Goal: Task Accomplishment & Management: Complete application form

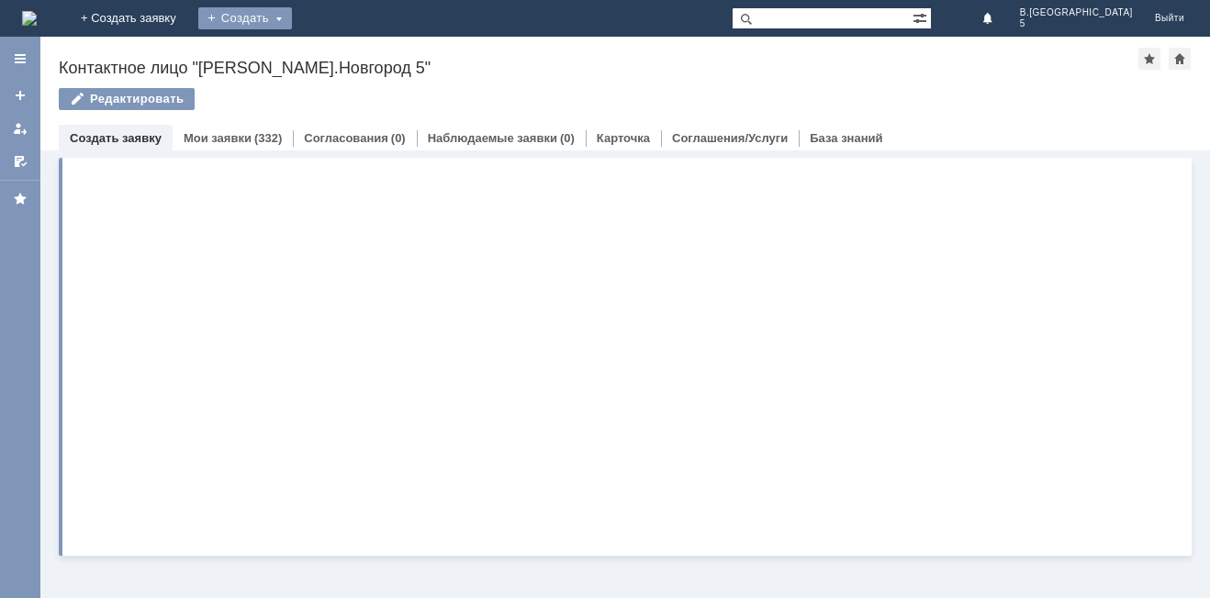
click at [292, 25] on div "Создать" at bounding box center [245, 18] width 94 height 22
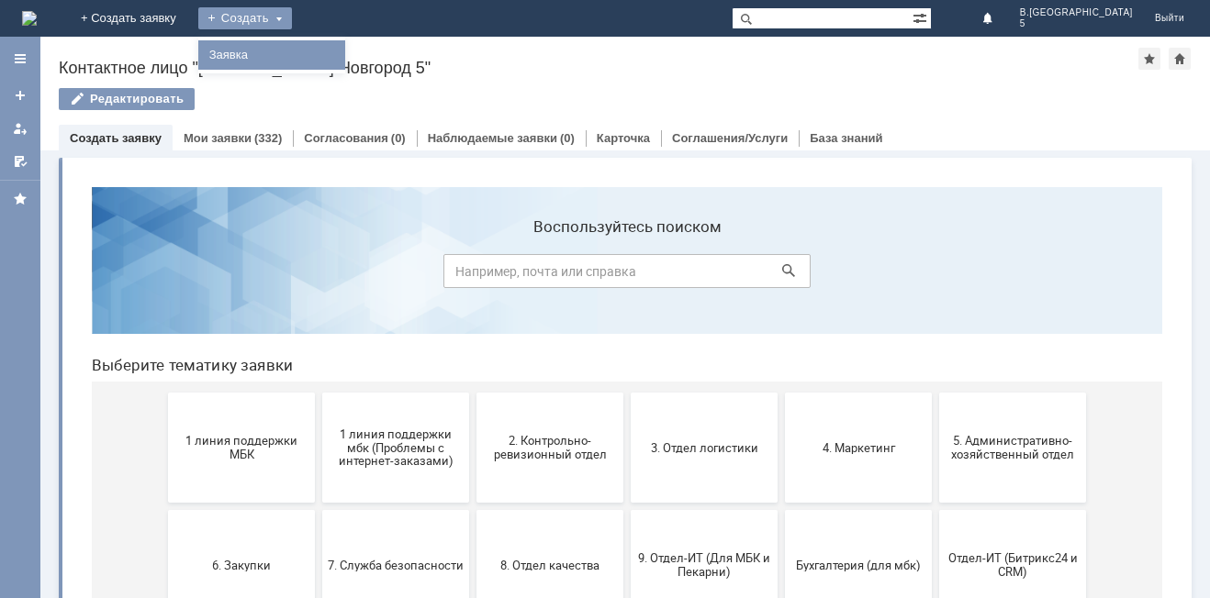
click at [341, 49] on link "Заявка" at bounding box center [272, 55] width 140 height 22
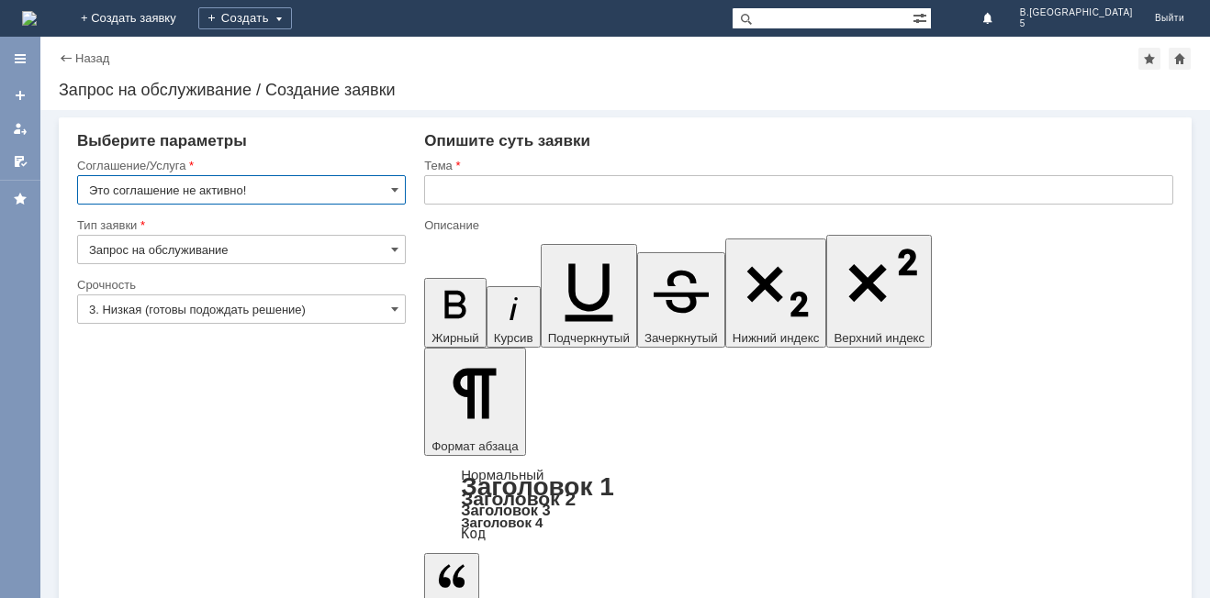
click at [388, 185] on input "Это соглашение не активно!" at bounding box center [241, 189] width 329 height 29
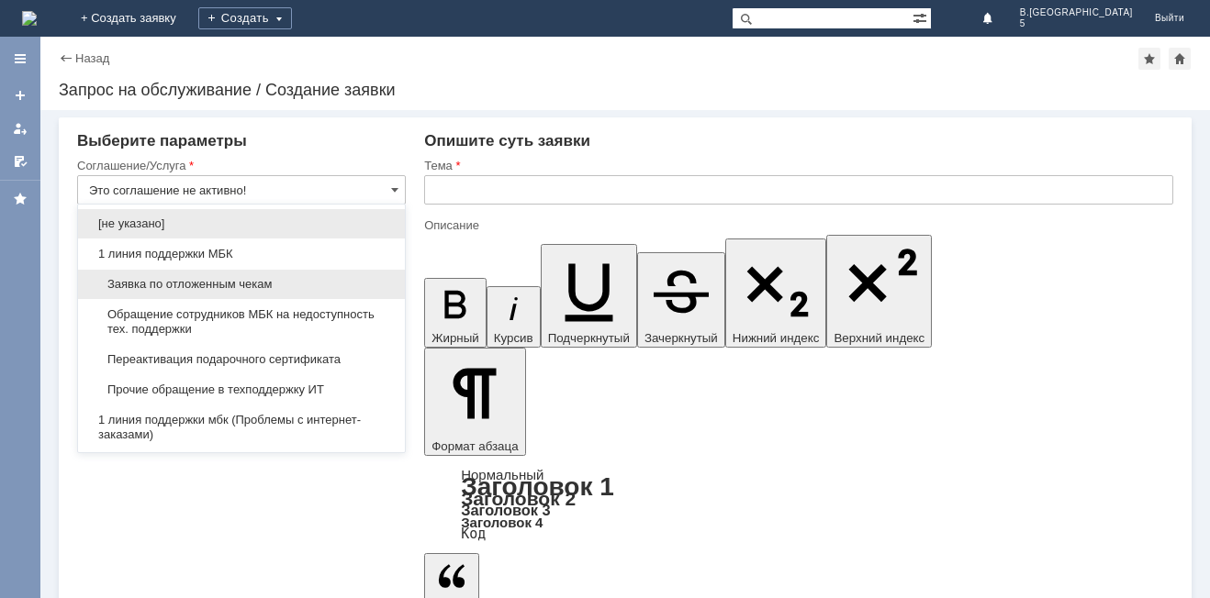
click at [243, 275] on div "Заявка по отложенным чекам" at bounding box center [241, 284] width 327 height 29
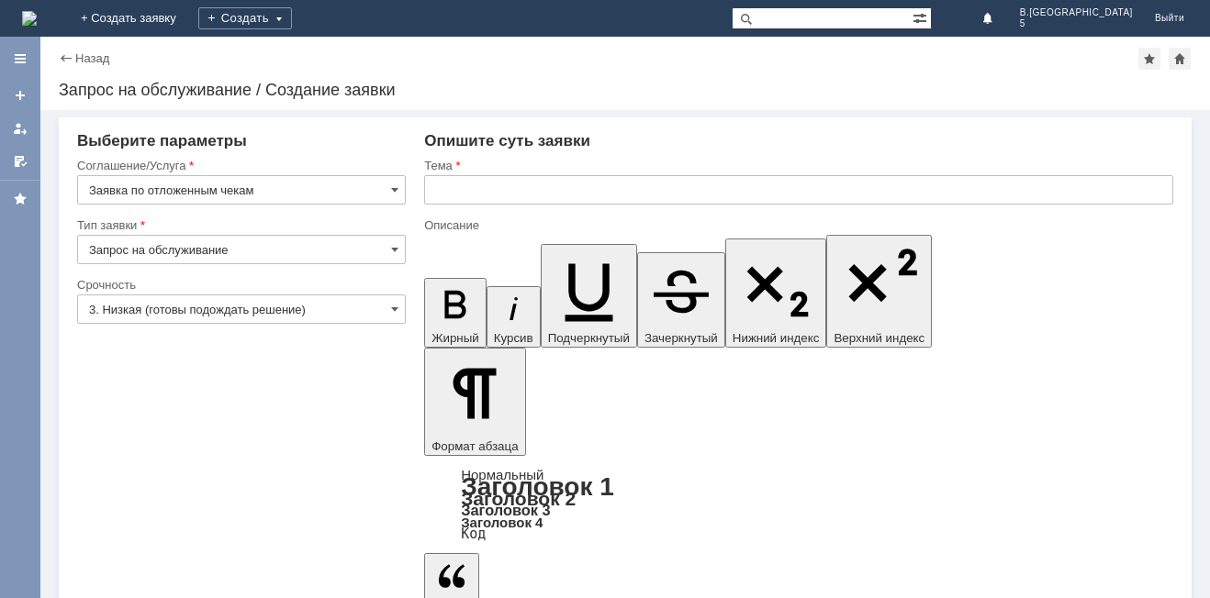
type input "Заявка по отложенным чекам"
click at [381, 311] on input "3. Низкая (готовы подождать решение)" at bounding box center [241, 309] width 329 height 29
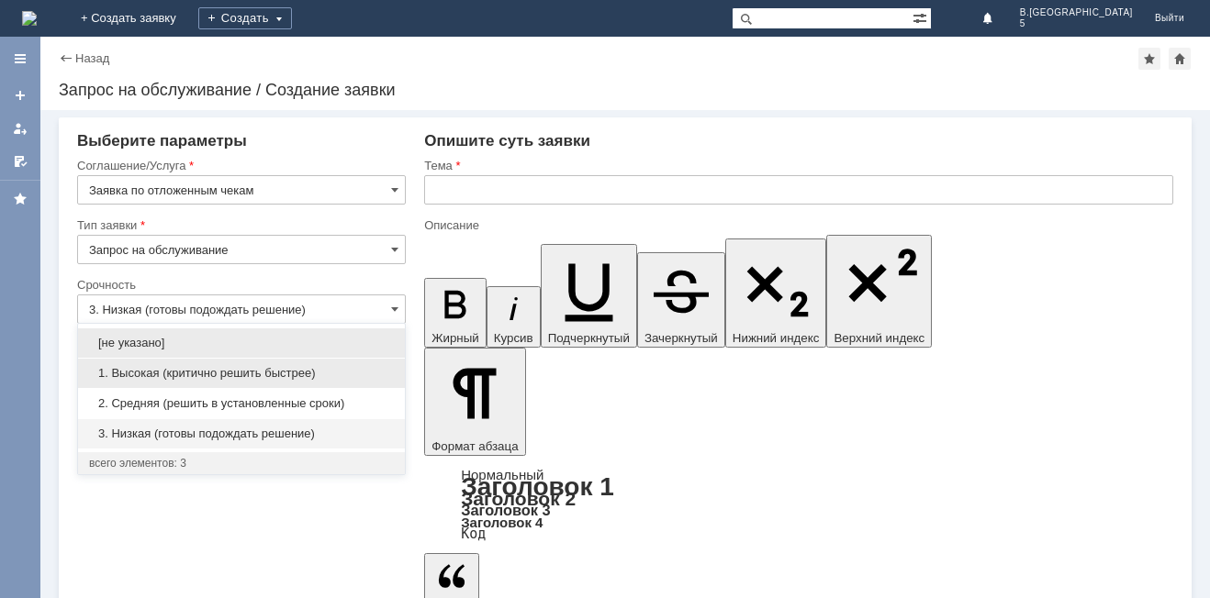
click at [212, 362] on div "1. Высокая (критично решить быстрее)" at bounding box center [241, 373] width 327 height 29
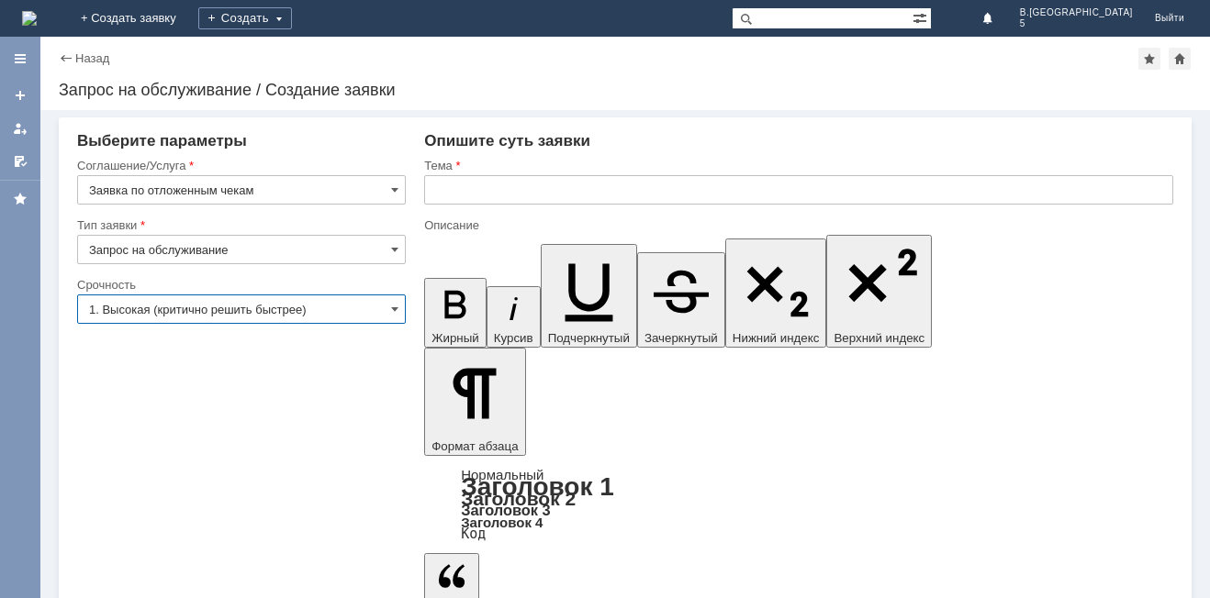
type input "1. Высокая (критично решить быстрее)"
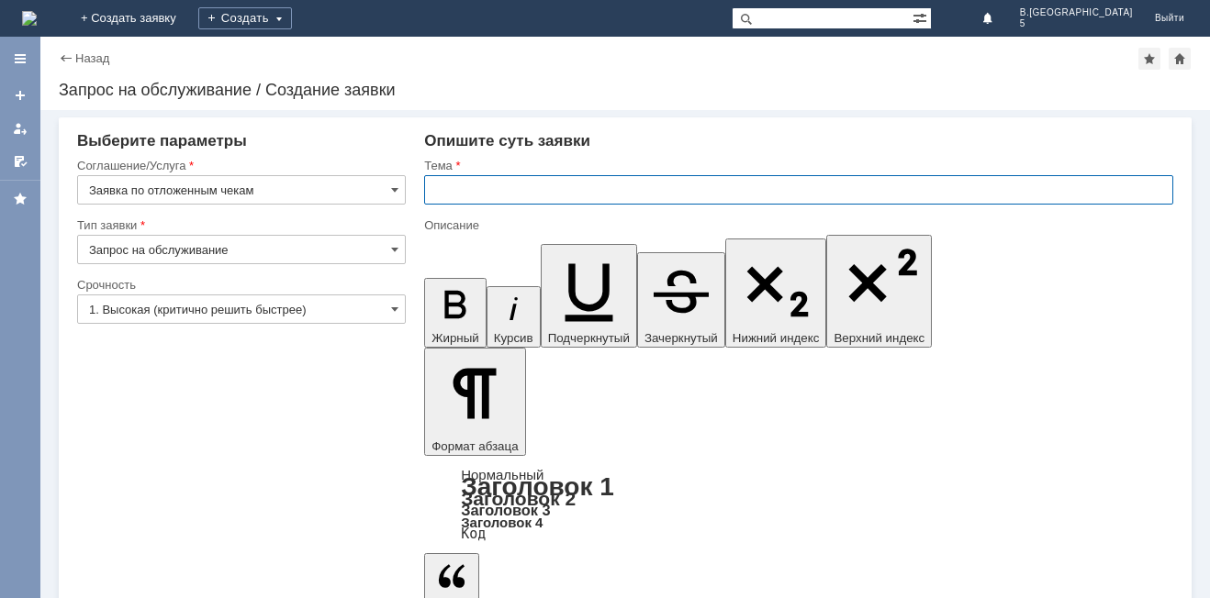
click at [449, 186] on input "text" at bounding box center [798, 189] width 749 height 29
type input "отложенные чеки"
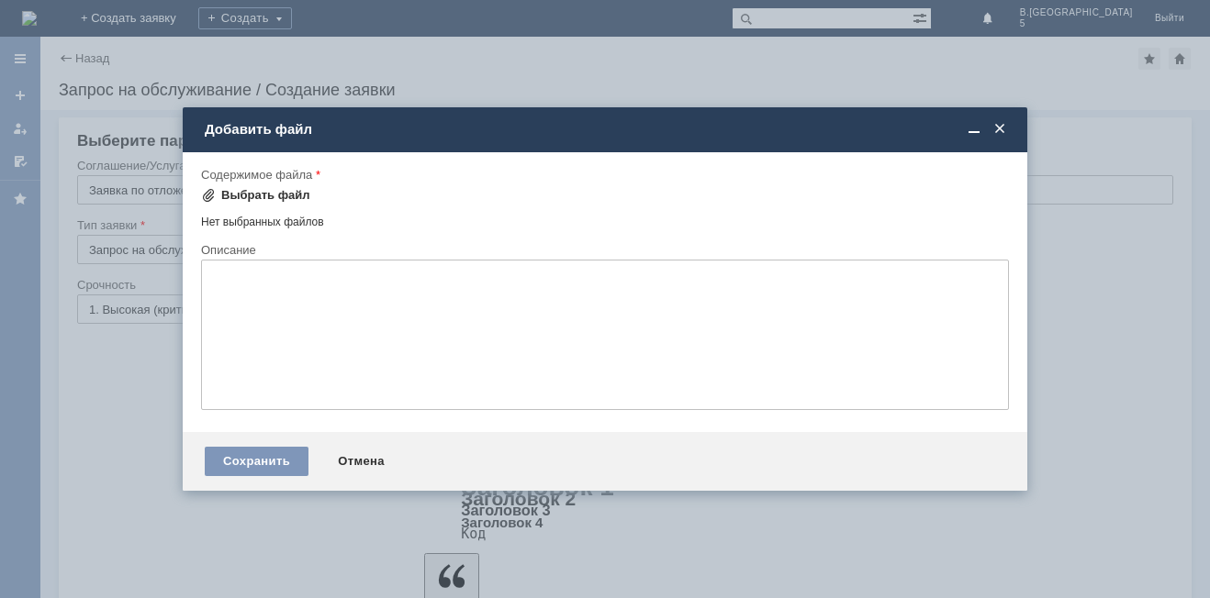
click at [240, 198] on div "Выбрать файл" at bounding box center [265, 195] width 89 height 15
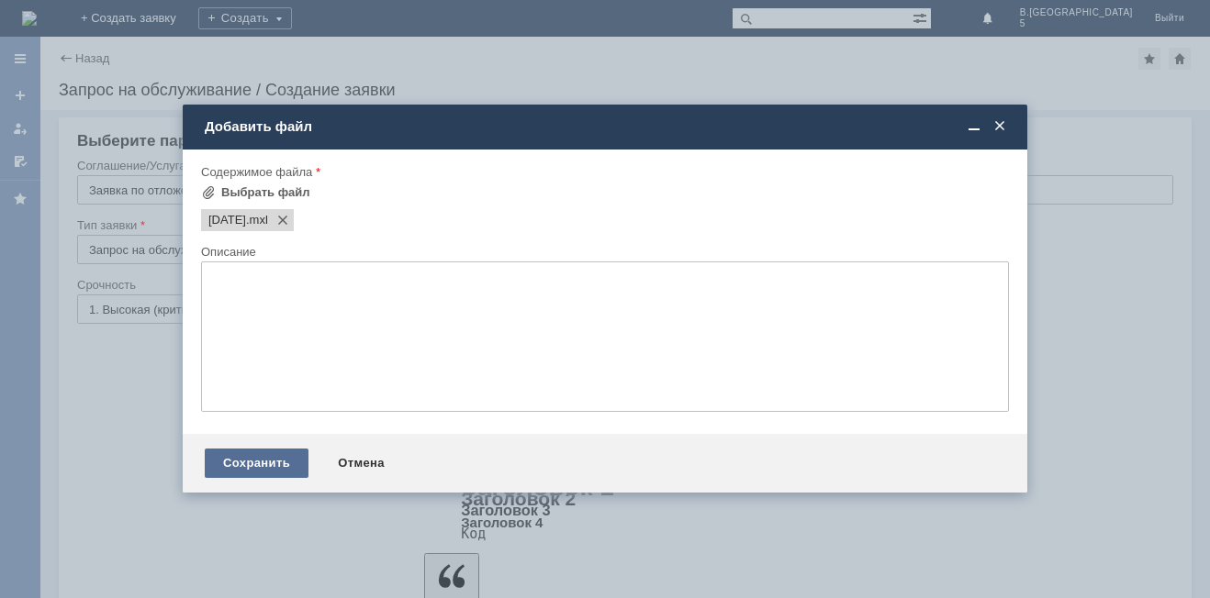
click at [253, 455] on div "Сохранить" at bounding box center [257, 463] width 104 height 29
